Goal: Task Accomplishment & Management: Manage account settings

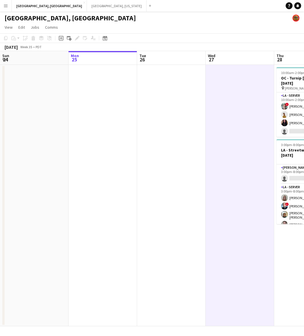
scroll to position [0, 160]
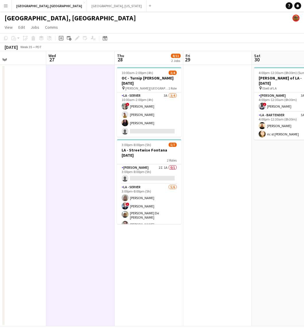
click at [154, 170] on app-card-role "[PERSON_NAME] 2I 1A 0/1 3:00pm-8:00pm (5h) single-neutral-actions" at bounding box center [149, 174] width 64 height 20
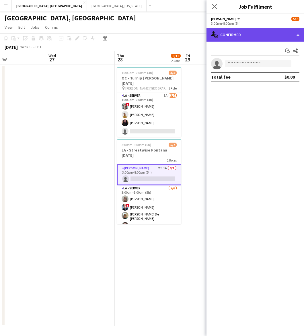
drag, startPoint x: 229, startPoint y: 34, endPoint x: 255, endPoint y: 87, distance: 58.7
click at [230, 34] on div "single-neutral-actions-check-2 Confirmed" at bounding box center [256, 35] width 98 height 14
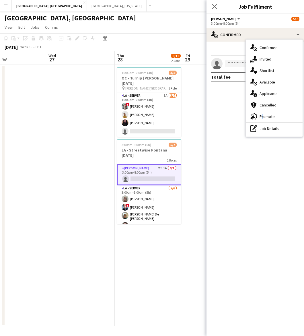
drag, startPoint x: 261, startPoint y: 117, endPoint x: 262, endPoint y: 112, distance: 5.4
click at [261, 117] on div "advertising-megaphone Promote" at bounding box center [274, 116] width 57 height 11
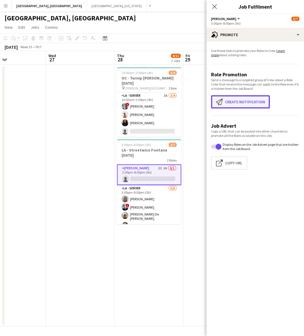
click at [256, 103] on button "Create notification Create notification" at bounding box center [240, 101] width 59 height 13
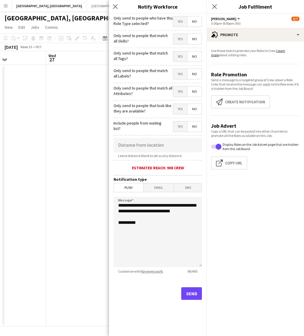
click at [180, 20] on span "Yes" at bounding box center [180, 21] width 14 height 10
click at [166, 179] on h3 "Notification type" at bounding box center [158, 179] width 88 height 5
click at [167, 191] on span "Email" at bounding box center [159, 187] width 30 height 9
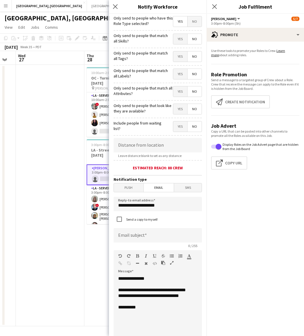
scroll to position [0, 257]
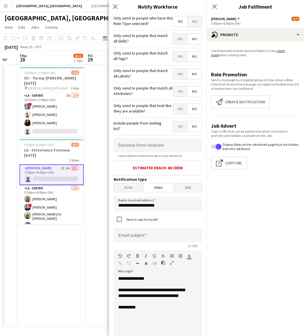
drag, startPoint x: 94, startPoint y: 207, endPoint x: 108, endPoint y: 173, distance: 37.4
click at [3, 231] on div "Sun 24 Mon 25 Tue 26 Wed 27 Thu 28 8/11 2 Jobs Fri 29 Sat 30 3/3 1 Job Sun 31 M…" at bounding box center [152, 188] width 304 height 275
drag, startPoint x: 144, startPoint y: 213, endPoint x: 91, endPoint y: 218, distance: 53.7
click at [91, 218] on body "Menu Boards Boards Boards All jobs Status Workforce Workforce My Workforce Recr…" at bounding box center [152, 168] width 304 height 336
type input "**********"
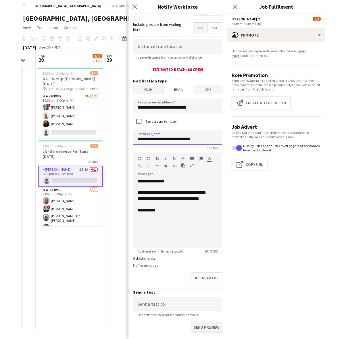
scroll to position [136, 0]
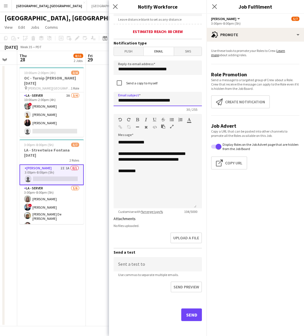
type input "**********"
click at [188, 313] on button "Send" at bounding box center [191, 315] width 21 height 13
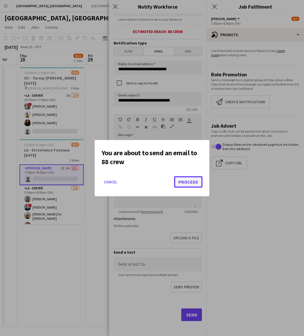
click at [188, 183] on button "Proceed" at bounding box center [188, 181] width 28 height 11
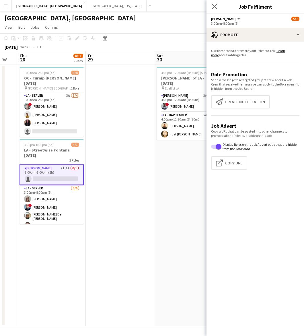
click at [128, 105] on app-date-cell at bounding box center [120, 195] width 69 height 261
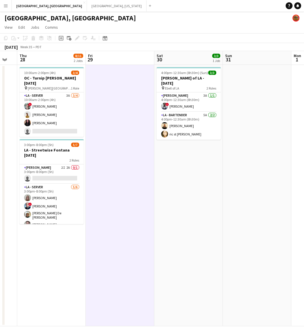
click at [154, 239] on app-date-cell at bounding box center [120, 195] width 69 height 261
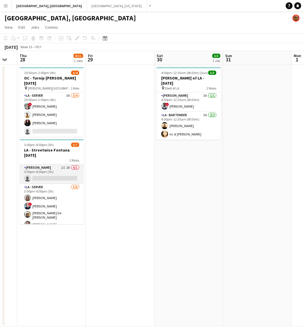
click at [72, 173] on app-card-role "LA - Cook 2I 2A 0/1 3:00pm-8:00pm (5h) single-neutral-actions" at bounding box center [52, 174] width 64 height 20
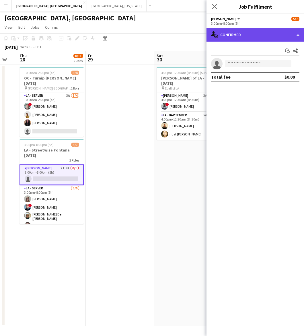
click at [241, 34] on div "single-neutral-actions-check-2 Confirmed" at bounding box center [256, 35] width 98 height 14
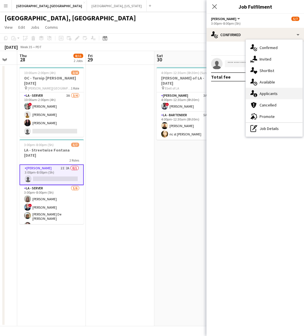
click at [267, 95] on div "single-neutral-actions-information Applicants" at bounding box center [274, 93] width 57 height 11
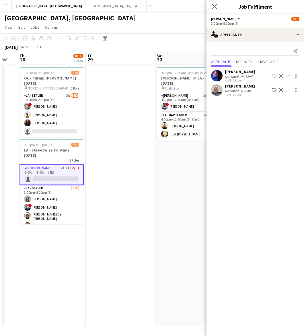
click at [244, 95] on div "08-25-2025 1:05pm" at bounding box center [240, 95] width 30 height 4
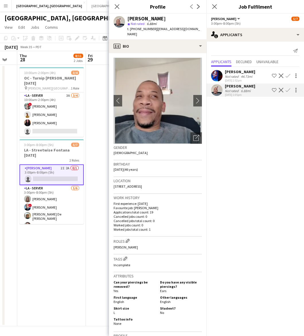
click at [244, 93] on div "08-25-2025 1:05pm" at bounding box center [240, 95] width 30 height 4
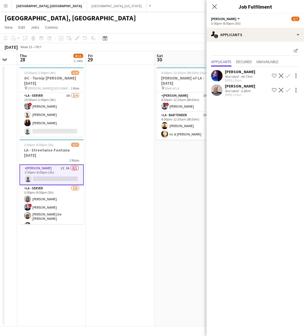
click at [173, 18] on div "[GEOGRAPHIC_DATA], [GEOGRAPHIC_DATA]" at bounding box center [152, 16] width 304 height 11
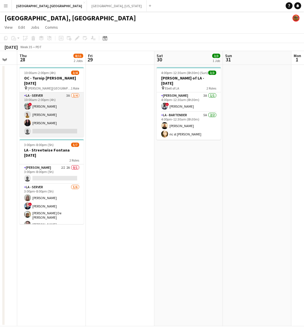
click at [61, 108] on app-card-role "LA - Server 3A 3/4 10:00am-2:00pm (4h) ! George Gonzalez Gordon Do Brittany Ngu…" at bounding box center [52, 114] width 64 height 44
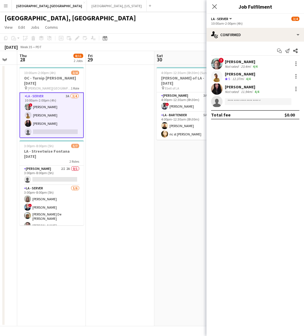
click at [65, 100] on app-card-role "LA - Server 3A 3/4 10:00am-2:00pm (4h) ! George Gonzalez Gordon Do Brittany Ngu…" at bounding box center [52, 115] width 64 height 46
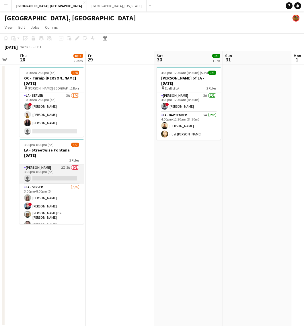
click at [63, 168] on app-card-role "LA - Cook 2I 2A 0/1 3:00pm-8:00pm (5h) single-neutral-actions" at bounding box center [52, 174] width 64 height 20
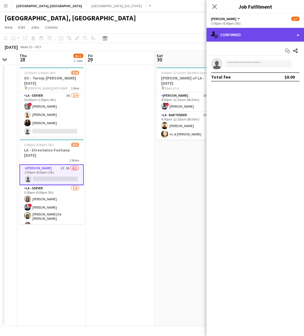
click at [256, 34] on div "single-neutral-actions-check-2 Confirmed" at bounding box center [256, 35] width 98 height 14
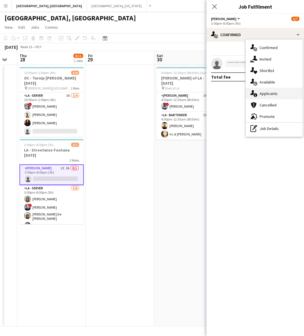
click at [277, 96] on div "single-neutral-actions-information Applicants" at bounding box center [274, 93] width 57 height 11
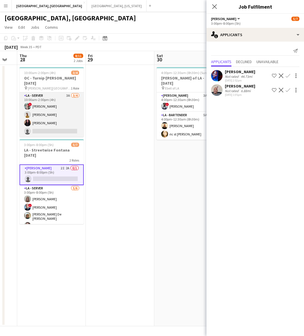
click at [45, 110] on app-card-role "LA - Server 3A 3/4 10:00am-2:00pm (4h) ! George Gonzalez Gordon Do Brittany Ngu…" at bounding box center [52, 114] width 64 height 44
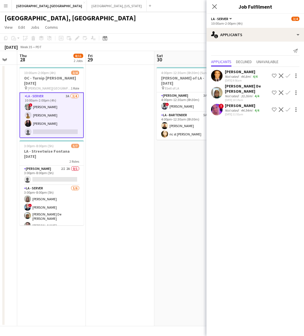
click at [139, 157] on app-date-cell at bounding box center [120, 195] width 69 height 261
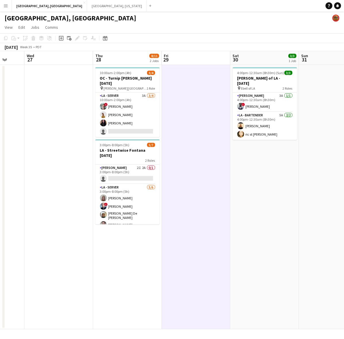
scroll to position [0, 166]
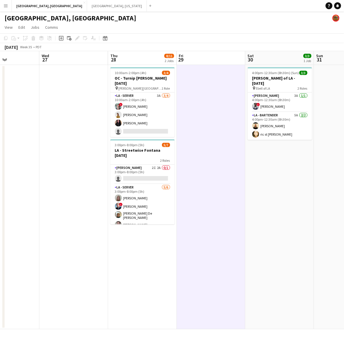
drag, startPoint x: 195, startPoint y: 162, endPoint x: 270, endPoint y: 161, distance: 74.9
click at [270, 161] on app-calendar-viewport "Sun 24 Mon 25 Tue 26 Wed 27 Thu 28 8/11 2 Jobs Fri 29 Sat 30 3/3 1 Job Sun 31 M…" at bounding box center [172, 190] width 344 height 278
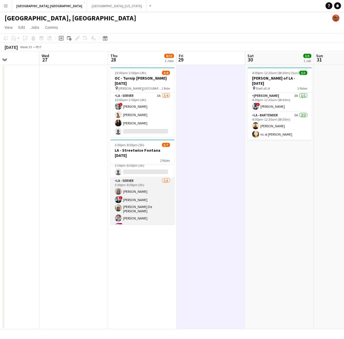
scroll to position [0, 0]
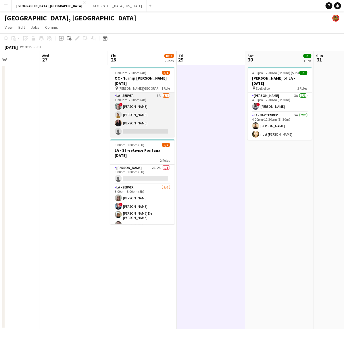
drag, startPoint x: 150, startPoint y: 101, endPoint x: 156, endPoint y: 98, distance: 6.4
click at [150, 101] on app-card-role "LA - Server 3A 3/4 10:00am-2:00pm (4h) ! George Gonzalez Gordon Do Brittany Ngu…" at bounding box center [142, 114] width 64 height 44
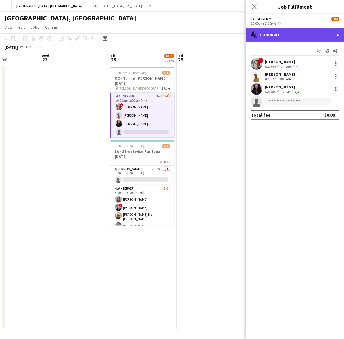
click at [267, 38] on div "single-neutral-actions-check-2 Confirmed" at bounding box center [295, 35] width 98 height 14
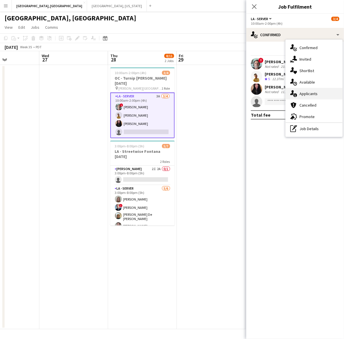
click at [300, 93] on div "single-neutral-actions-information Applicants" at bounding box center [313, 93] width 57 height 11
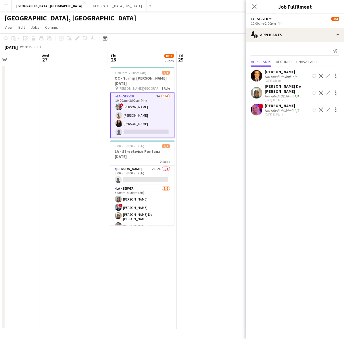
click at [105, 106] on app-date-cell at bounding box center [73, 197] width 69 height 264
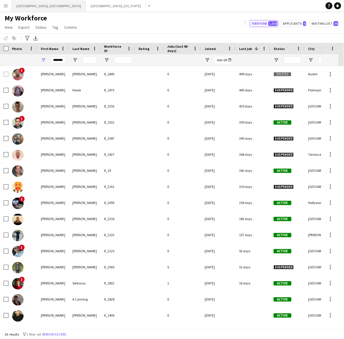
click at [25, 5] on button "Los Angeles, CA Close" at bounding box center [49, 5] width 74 height 11
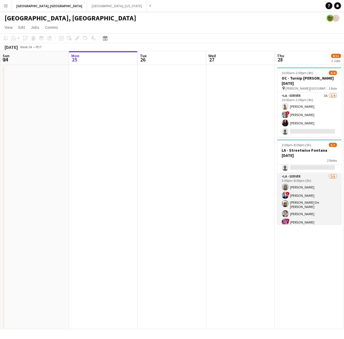
scroll to position [21, 0]
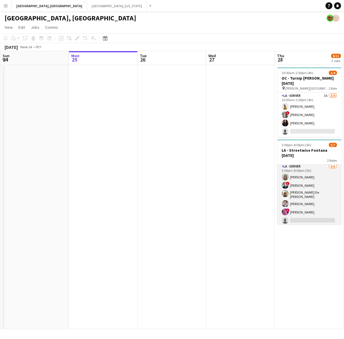
click at [300, 187] on app-card-role "LA - Server 5/6 3:00pm-8:00pm (5h) randee martins ! Edwin Segovia Maria De Lour…" at bounding box center [309, 194] width 64 height 63
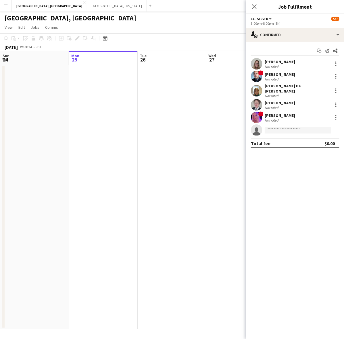
scroll to position [22, 0]
click at [255, 92] on app-user-avatar at bounding box center [256, 90] width 11 height 11
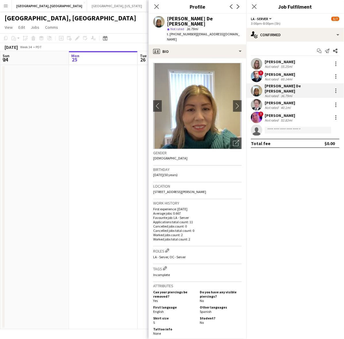
click at [255, 92] on app-user-avatar at bounding box center [256, 90] width 11 height 11
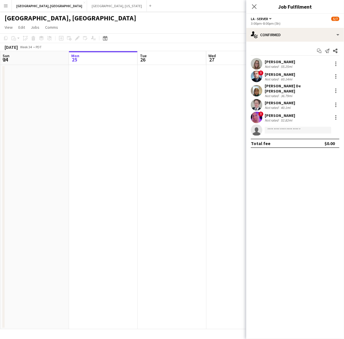
click at [4, 4] on app-icon "Menu" at bounding box center [5, 5] width 5 height 5
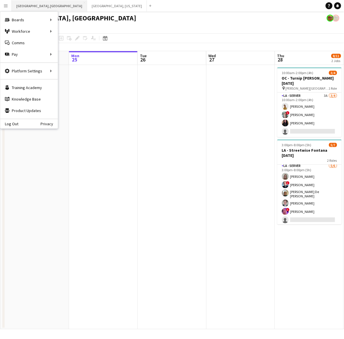
scroll to position [21, 0]
click at [72, 29] on link "My Workforce" at bounding box center [86, 31] width 57 height 11
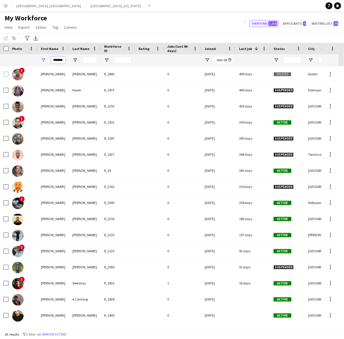
click at [59, 59] on input "*******" at bounding box center [58, 60] width 14 height 7
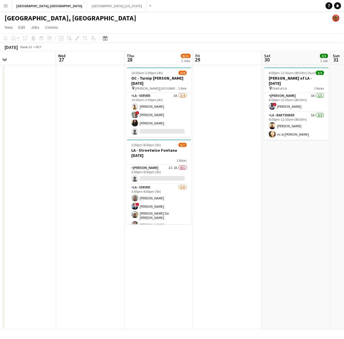
scroll to position [0, 164]
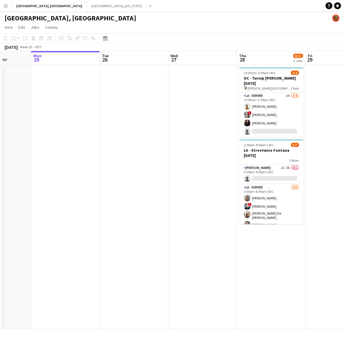
drag, startPoint x: 249, startPoint y: 139, endPoint x: 86, endPoint y: 152, distance: 163.2
click at [86, 152] on app-calendar-viewport "Fri 22 9/10 1 Job Sat 23 5/6 1 Job Sun 24 Mon 25 Tue 26 Wed 27 Thu 28 8/11 2 Jo…" at bounding box center [172, 190] width 344 height 278
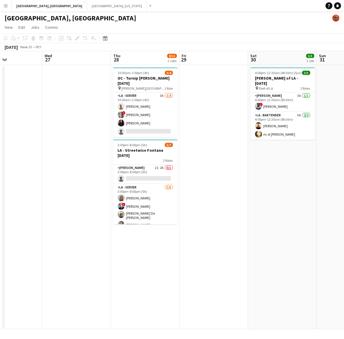
drag, startPoint x: 302, startPoint y: 8, endPoint x: 210, endPoint y: 9, distance: 92.1
click at [221, 11] on div "[GEOGRAPHIC_DATA], [GEOGRAPHIC_DATA]" at bounding box center [172, 16] width 344 height 11
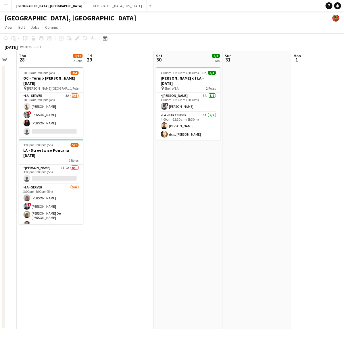
scroll to position [0, 242]
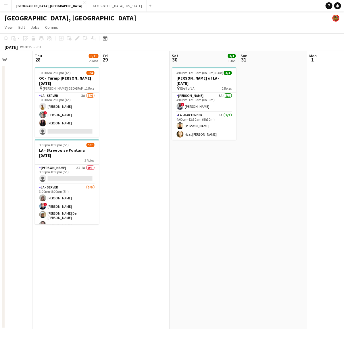
drag, startPoint x: 173, startPoint y: 238, endPoint x: 98, endPoint y: 240, distance: 74.6
click at [98, 240] on app-calendar-viewport "Sun 24 Mon 25 Tue 26 Wed 27 Thu 28 8/11 2 Jobs Fri 29 Sat 30 3/3 1 Job Sun 31 M…" at bounding box center [172, 190] width 344 height 278
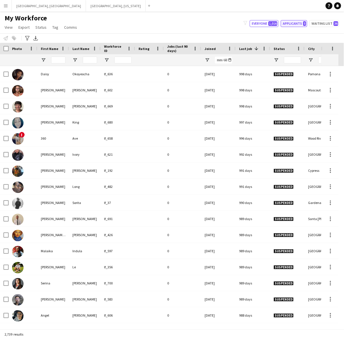
click at [299, 25] on button "Applicants 5" at bounding box center [293, 23] width 26 height 7
type input "**********"
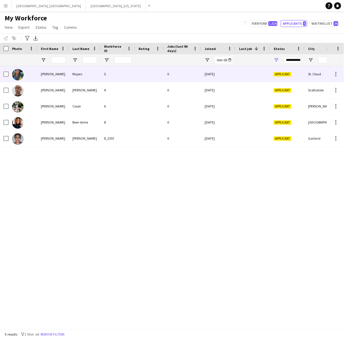
click at [168, 75] on div "0" at bounding box center [182, 74] width 37 height 16
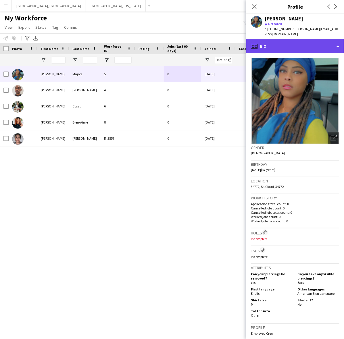
click at [320, 45] on div "profile Bio" at bounding box center [295, 46] width 98 height 14
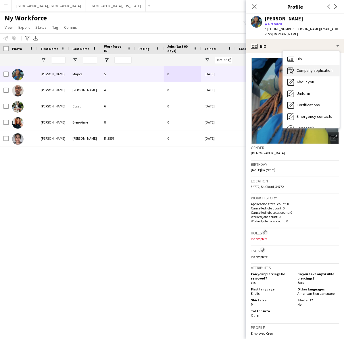
click at [314, 68] on span "Company application" at bounding box center [314, 70] width 36 height 5
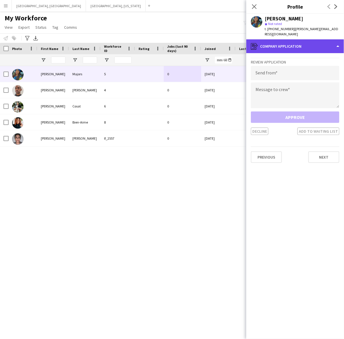
click at [304, 42] on div "register Company application" at bounding box center [295, 46] width 98 height 14
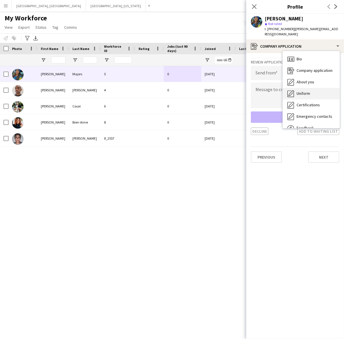
click at [306, 91] on span "Uniform" at bounding box center [302, 93] width 13 height 5
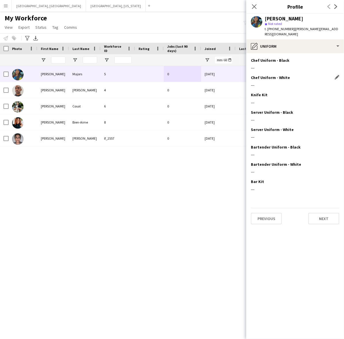
click at [270, 77] on div "Chef Uniform - White Edit this field ---" at bounding box center [295, 83] width 88 height 17
click at [296, 82] on div "---" at bounding box center [295, 84] width 88 height 5
click at [289, 100] on div "Knife Kit Edit this field ---" at bounding box center [295, 100] width 88 height 17
click at [280, 127] on h3 "Server Uniform - White" at bounding box center [272, 129] width 43 height 5
click at [273, 152] on div "Bartender Uniform - Black Edit this field ---" at bounding box center [295, 152] width 88 height 17
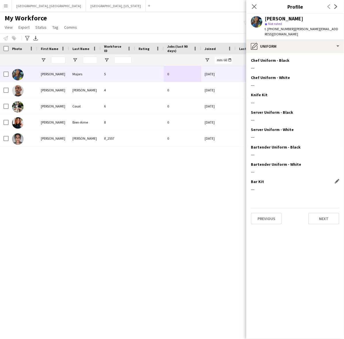
click at [274, 179] on div "Bar Kit Edit this field" at bounding box center [295, 181] width 88 height 5
click at [265, 188] on div "Bar Kit Edit this field ---" at bounding box center [295, 187] width 88 height 17
click at [305, 200] on app-section-data-types "Chef Uniform - Black Edit this field --- Chef Uniform - White Edit this field -…" at bounding box center [295, 196] width 98 height 286
click at [272, 219] on app-section-data-types "Chef Uniform - Black Edit this field --- Chef Uniform - White Edit this field -…" at bounding box center [295, 196] width 98 height 286
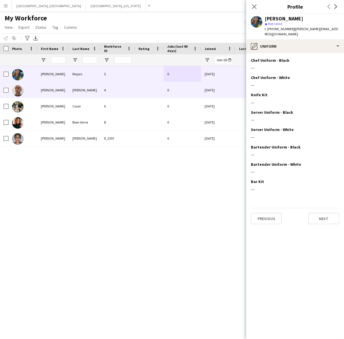
click at [192, 89] on div "0" at bounding box center [182, 90] width 37 height 16
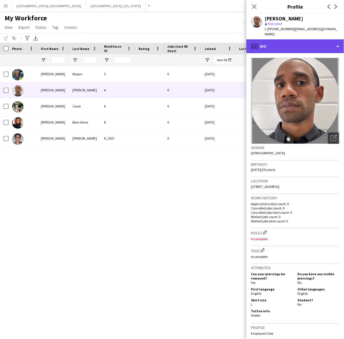
click at [291, 43] on div "profile Bio" at bounding box center [295, 46] width 98 height 14
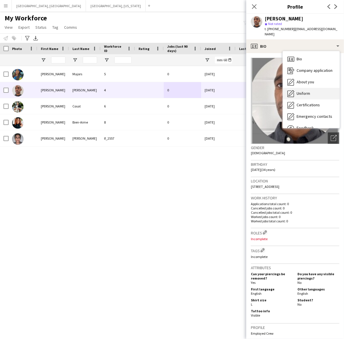
click at [305, 92] on div "Uniform Uniform" at bounding box center [310, 93] width 57 height 11
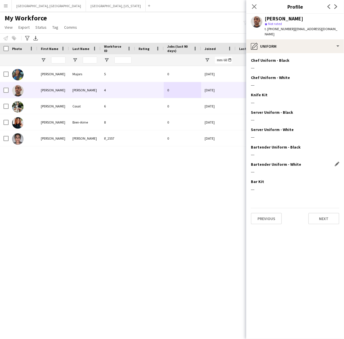
click at [292, 162] on div "Bartender Uniform - White Edit this field ---" at bounding box center [295, 170] width 88 height 17
click at [324, 217] on button "Next" at bounding box center [323, 218] width 31 height 11
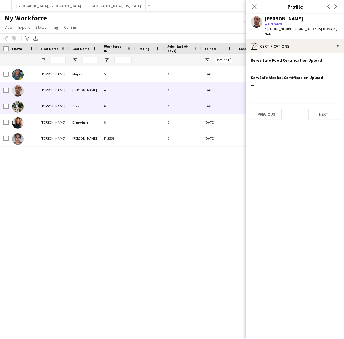
click at [215, 104] on div "08-22-2025" at bounding box center [218, 106] width 34 height 16
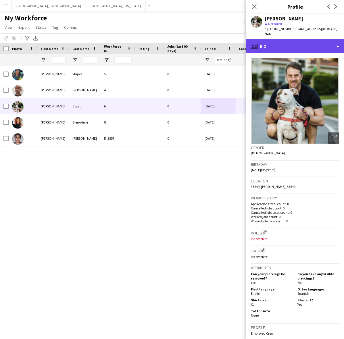
click at [304, 39] on div "profile Bio" at bounding box center [295, 46] width 98 height 14
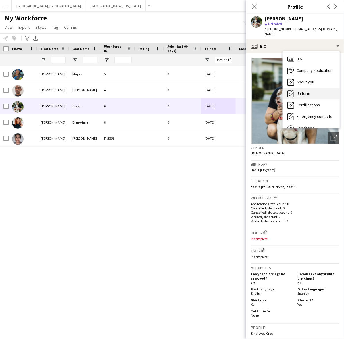
click at [309, 91] on span "Uniform" at bounding box center [302, 93] width 13 height 5
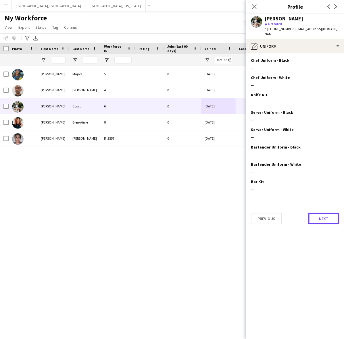
click at [325, 215] on button "Next" at bounding box center [323, 218] width 31 height 11
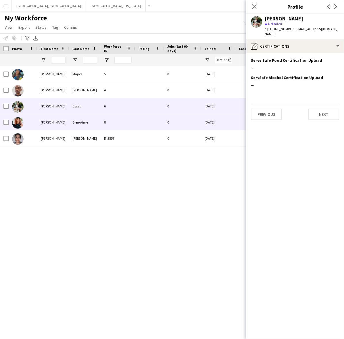
click at [211, 122] on div "08-23-2025" at bounding box center [218, 122] width 34 height 16
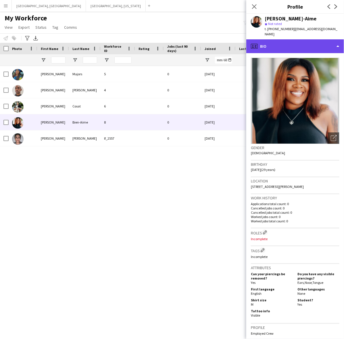
click at [290, 46] on div "profile Bio" at bounding box center [295, 46] width 98 height 14
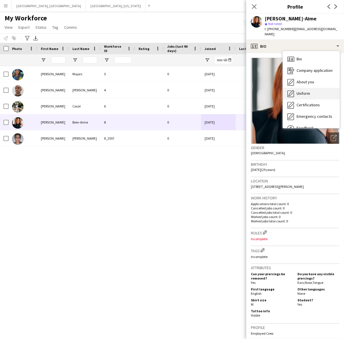
click at [303, 91] on span "Uniform" at bounding box center [302, 93] width 13 height 5
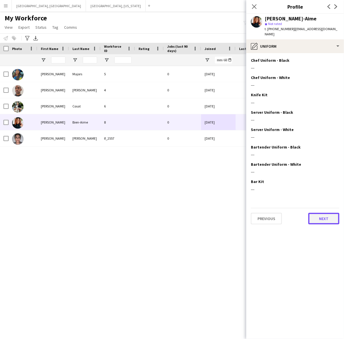
click at [326, 214] on button "Next" at bounding box center [323, 218] width 31 height 11
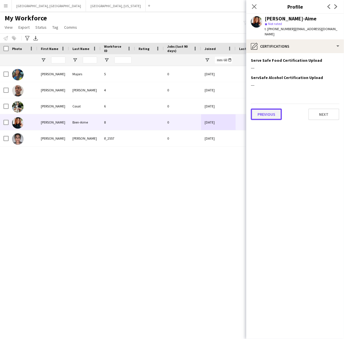
click at [261, 114] on button "Previous" at bounding box center [266, 113] width 31 height 11
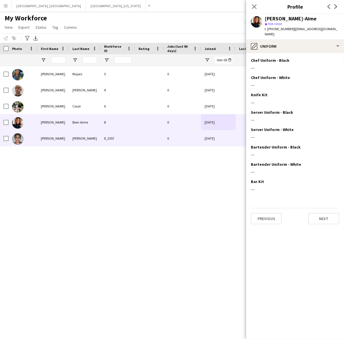
click at [223, 143] on div "05-06-2025" at bounding box center [218, 138] width 34 height 16
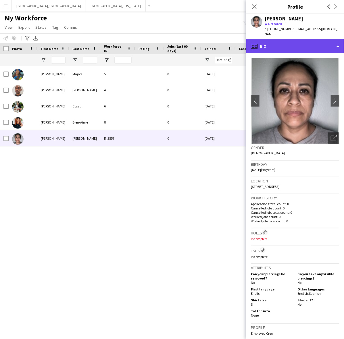
click at [289, 39] on div "profile Bio" at bounding box center [295, 46] width 98 height 14
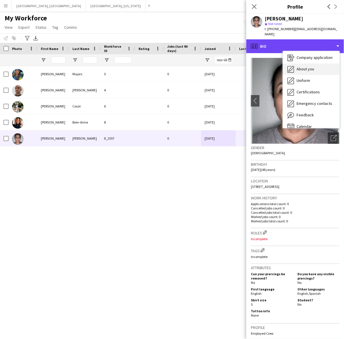
scroll to position [19, 0]
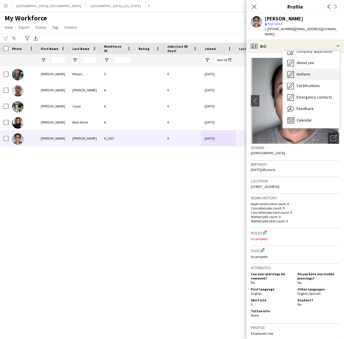
click at [307, 71] on span "Uniform" at bounding box center [302, 73] width 13 height 5
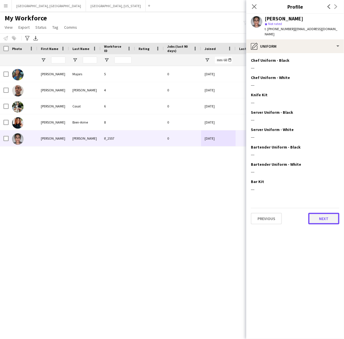
click at [327, 213] on button "Next" at bounding box center [323, 218] width 31 height 11
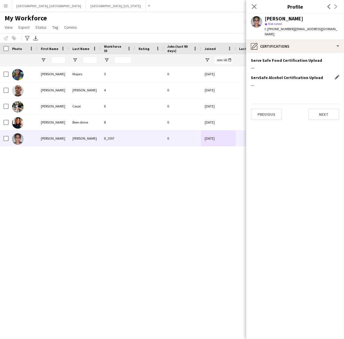
click at [266, 82] on div "---" at bounding box center [295, 84] width 88 height 5
drag, startPoint x: 263, startPoint y: 76, endPoint x: 306, endPoint y: 71, distance: 42.8
click at [263, 76] on div "ServSafe Alcohol Certification Upload Edit this field ---" at bounding box center [295, 83] width 88 height 17
click at [337, 75] on app-icon "Edit this field" at bounding box center [336, 77] width 5 height 5
click at [318, 113] on button "Next" at bounding box center [323, 118] width 31 height 11
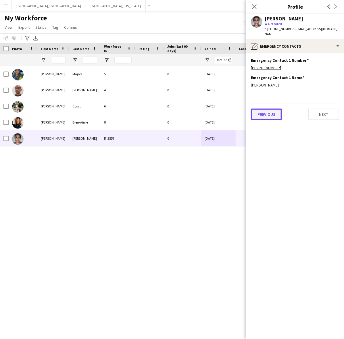
click at [272, 110] on button "Previous" at bounding box center [266, 113] width 31 height 11
click at [254, 4] on icon "Close pop-in" at bounding box center [253, 6] width 5 height 5
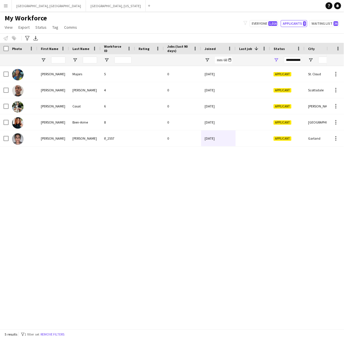
click at [226, 16] on div "My Workforce View Views Default view New view Update view Delete view Edit name…" at bounding box center [172, 24] width 344 height 20
click at [165, 24] on div "My Workforce View Views Default view New view Update view Delete view Edit name…" at bounding box center [172, 24] width 344 height 20
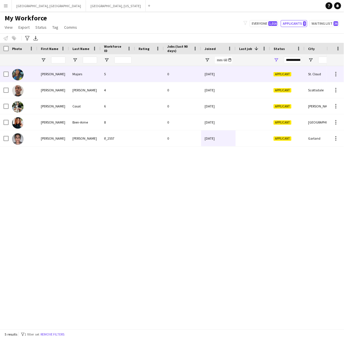
click at [141, 73] on div at bounding box center [149, 74] width 29 height 16
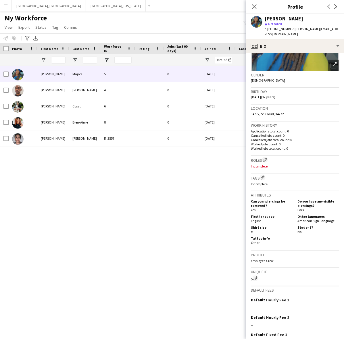
scroll to position [114, 0]
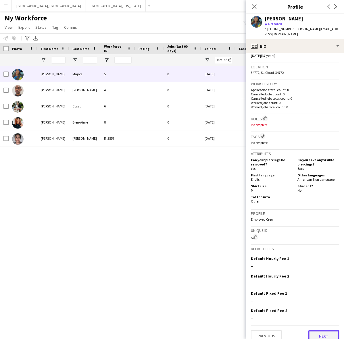
click at [322, 330] on button "Next" at bounding box center [323, 335] width 31 height 11
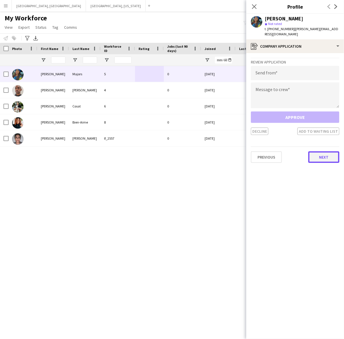
click at [317, 154] on button "Next" at bounding box center [323, 156] width 31 height 11
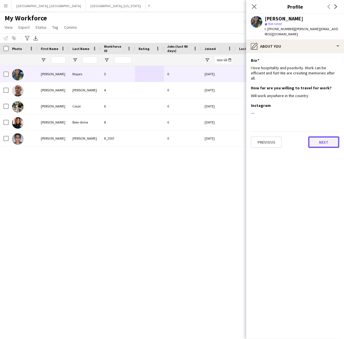
click at [317, 136] on button "Next" at bounding box center [323, 141] width 31 height 11
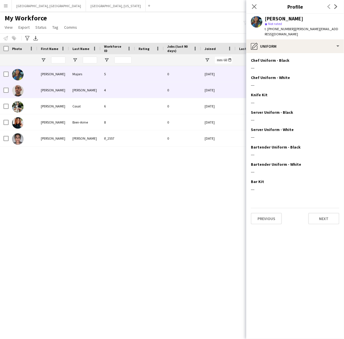
click at [114, 90] on div "4" at bounding box center [117, 90] width 34 height 16
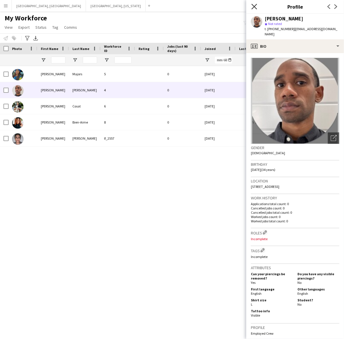
click at [255, 5] on icon "Close pop-in" at bounding box center [253, 6] width 5 height 5
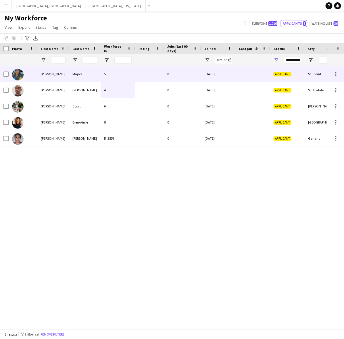
click at [153, 69] on div at bounding box center [149, 74] width 29 height 16
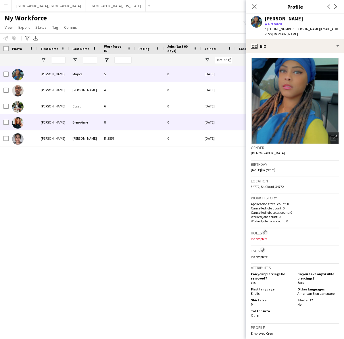
click at [165, 123] on div "0" at bounding box center [182, 122] width 37 height 16
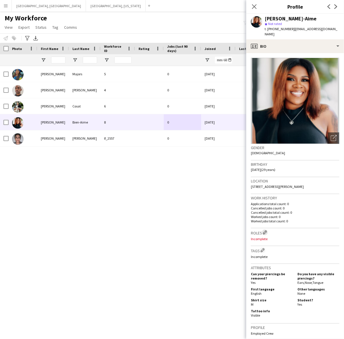
click at [263, 230] on app-icon "Edit crew company roles" at bounding box center [265, 232] width 4 height 4
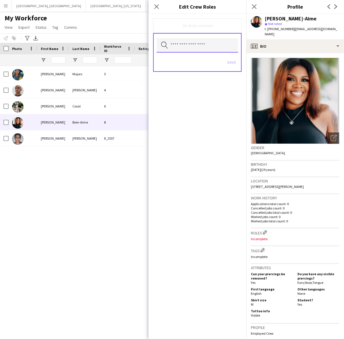
click at [186, 44] on input "text" at bounding box center [197, 45] width 82 height 14
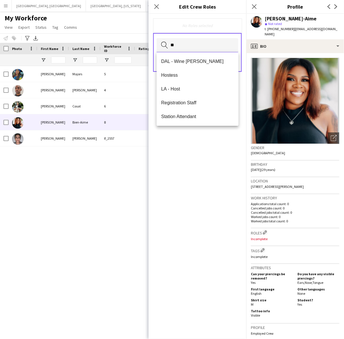
type input "*"
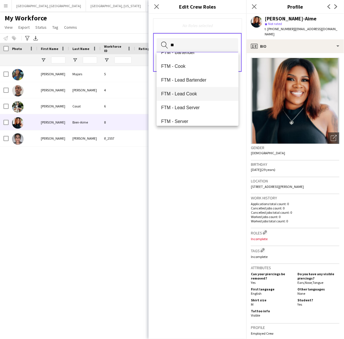
scroll to position [13, 0]
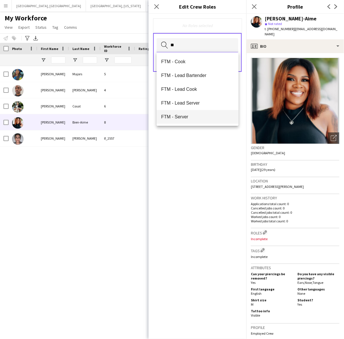
type input "**"
click at [182, 118] on span "FTM - Server" at bounding box center [197, 116] width 73 height 5
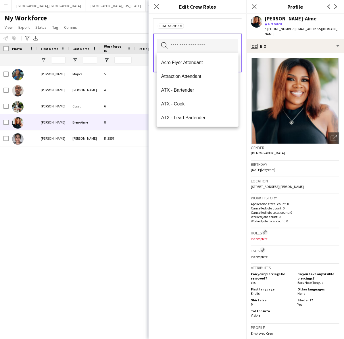
drag, startPoint x: 212, startPoint y: 163, endPoint x: 216, endPoint y: 156, distance: 8.2
click at [213, 163] on div "FTM - Server Remove Search by role type Save" at bounding box center [197, 176] width 98 height 325
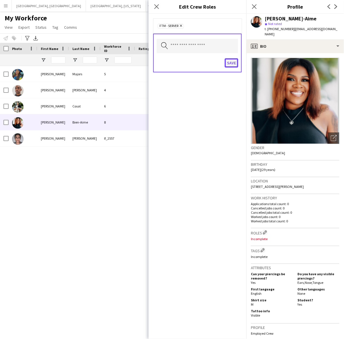
click at [233, 62] on button "Save" at bounding box center [230, 62] width 13 height 9
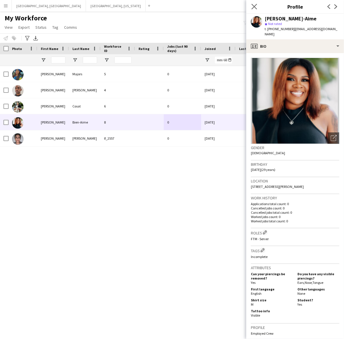
click at [256, 3] on app-icon "Close pop-in" at bounding box center [254, 7] width 8 height 8
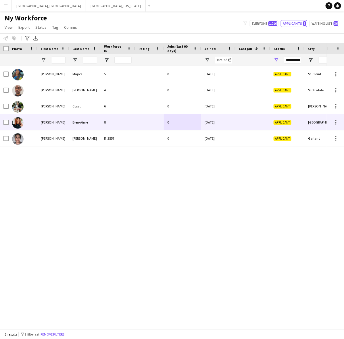
click at [94, 121] on div "Bien-Aime" at bounding box center [85, 122] width 32 height 16
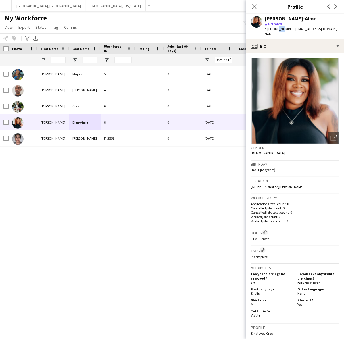
drag, startPoint x: 275, startPoint y: 28, endPoint x: 282, endPoint y: 29, distance: 6.7
click at [282, 29] on span "t. +14045332696" at bounding box center [279, 29] width 30 height 4
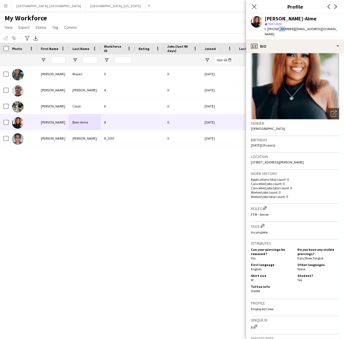
scroll to position [0, 0]
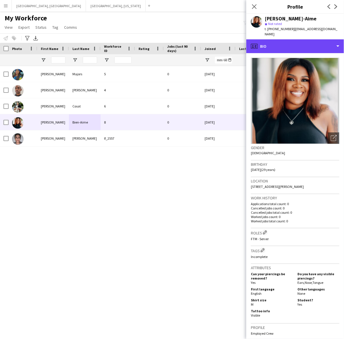
drag, startPoint x: 309, startPoint y: 42, endPoint x: 309, endPoint y: 45, distance: 3.2
click at [309, 42] on div "profile Bio" at bounding box center [295, 46] width 98 height 14
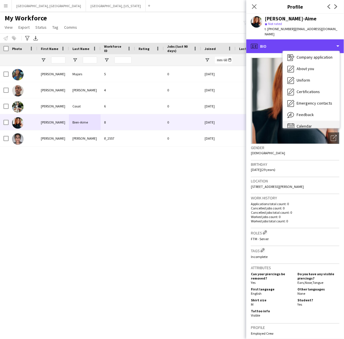
scroll to position [19, 0]
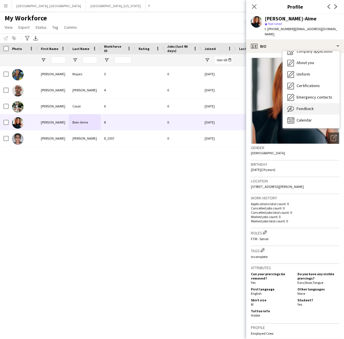
click at [298, 106] on span "Feedback" at bounding box center [304, 108] width 17 height 5
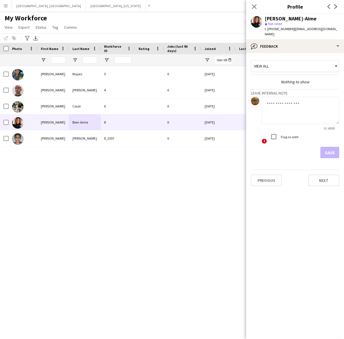
click at [296, 104] on textarea at bounding box center [299, 110] width 77 height 27
type textarea "*"
click at [274, 115] on textarea "**********" at bounding box center [299, 110] width 77 height 27
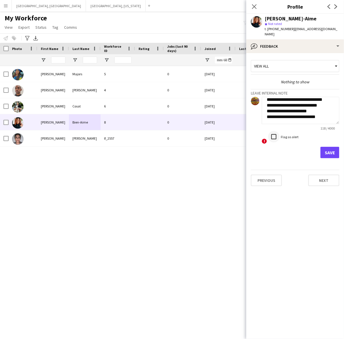
type textarea "**********"
click at [327, 117] on textarea "**********" at bounding box center [299, 110] width 77 height 27
click at [334, 147] on button "Save" at bounding box center [329, 152] width 19 height 11
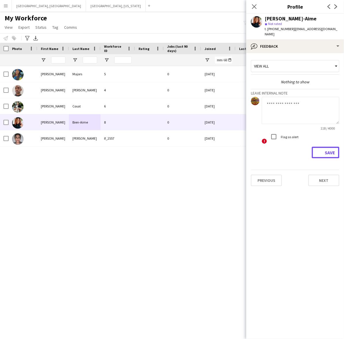
scroll to position [0, 0]
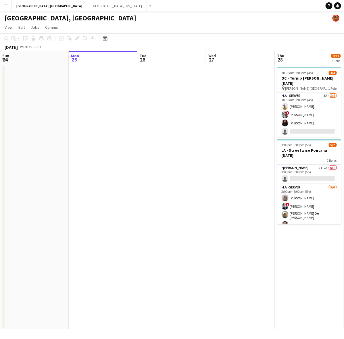
scroll to position [0, 242]
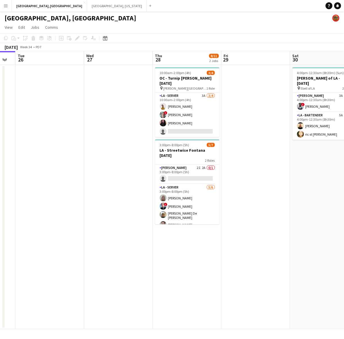
scroll to position [0, 265]
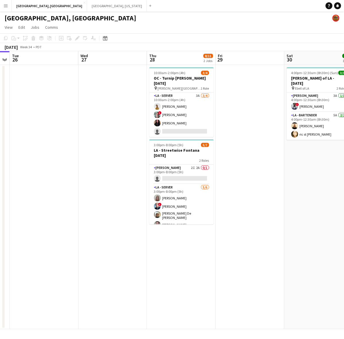
drag, startPoint x: 232, startPoint y: 209, endPoint x: 105, endPoint y: 272, distance: 142.3
click at [105, 272] on app-calendar-viewport "Fri 22 9/10 1 Job Sat 23 5/6 1 Job Sun 24 Mon 25 Tue 26 Wed 27 Thu 28 8/11 2 Jo…" at bounding box center [172, 190] width 344 height 278
